Goal: Information Seeking & Learning: Learn about a topic

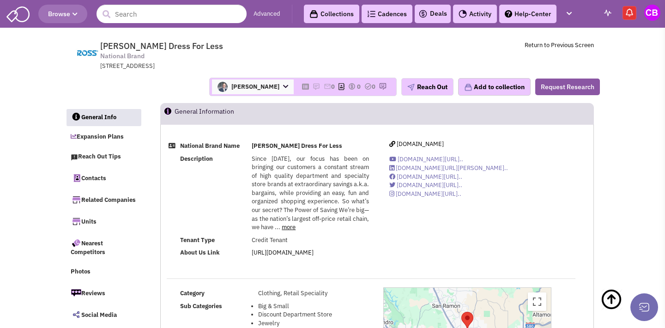
select select
click at [164, 18] on input "text" at bounding box center [172, 14] width 150 height 18
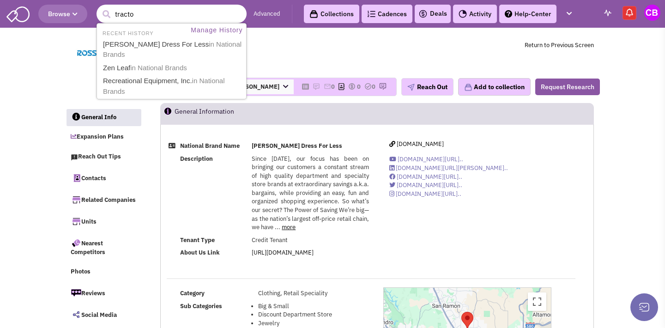
type input "tractor"
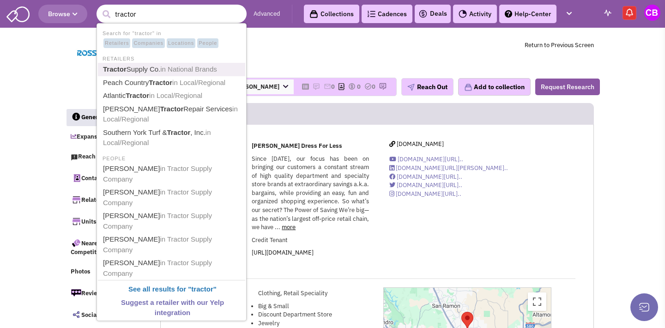
click at [180, 67] on span "in National Brands" at bounding box center [188, 69] width 57 height 8
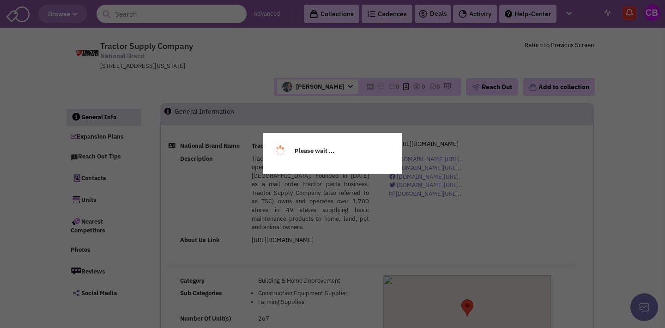
select select
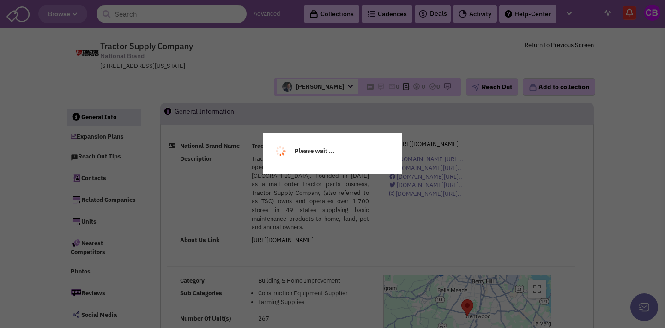
select select
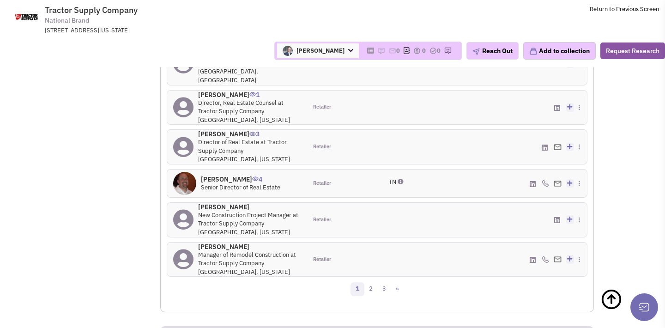
scroll to position [1086, 0]
